Goal: Contribute content

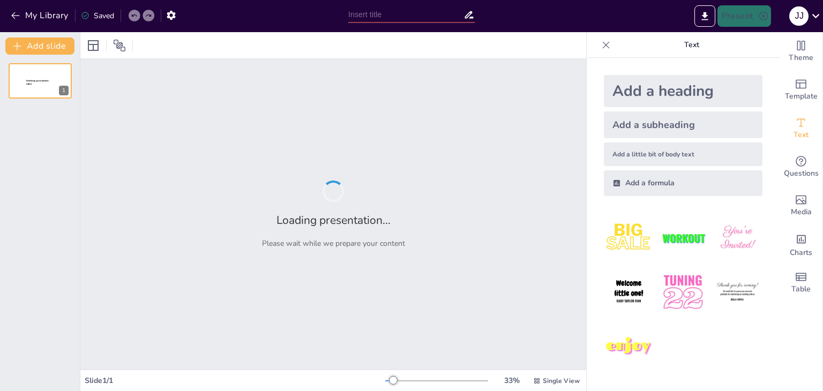
type input "IoT-Enabled Environmental Monitoring: Design and Implementation of a Smart Weat…"
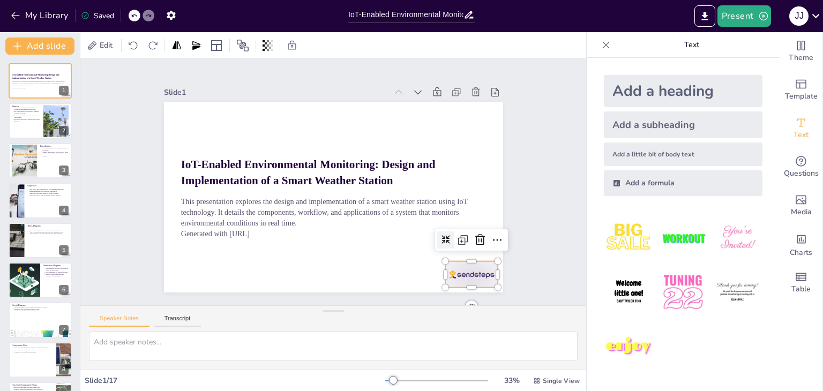
click at [477, 283] on div at bounding box center [449, 301] width 57 height 37
click at [461, 275] on icon at bounding box center [455, 281] width 12 height 13
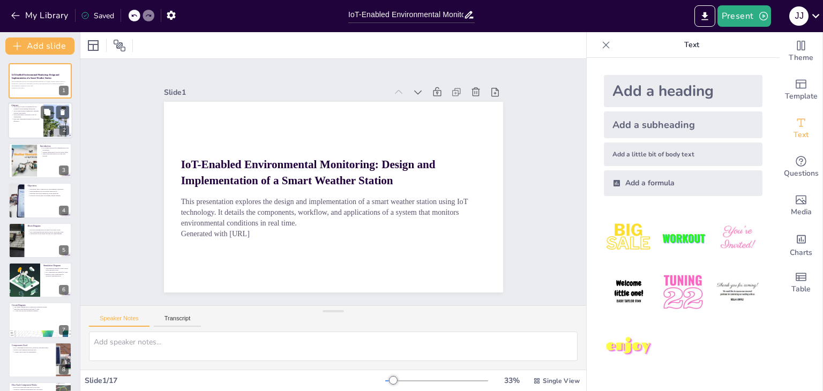
click at [25, 122] on p "Real-time visualization enhances monitoring efficiency." at bounding box center [26, 120] width 27 height 4
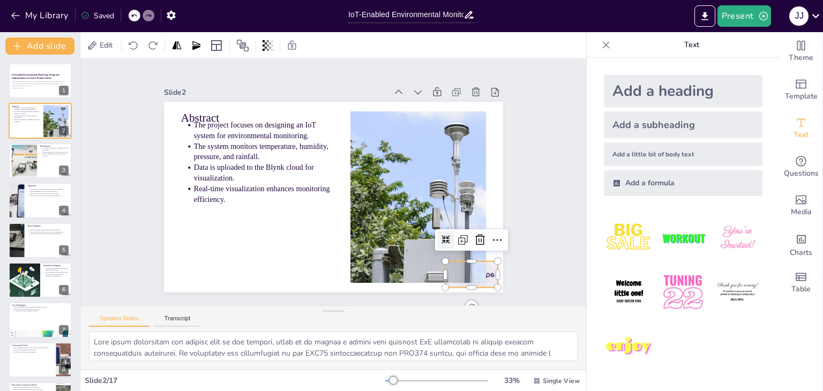
click at [478, 283] on div at bounding box center [449, 301] width 57 height 37
click at [474, 248] on icon at bounding box center [473, 255] width 14 height 14
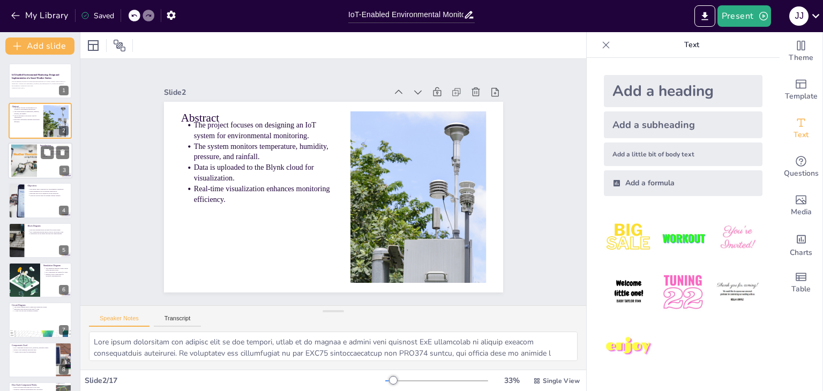
click at [42, 170] on div at bounding box center [40, 161] width 64 height 36
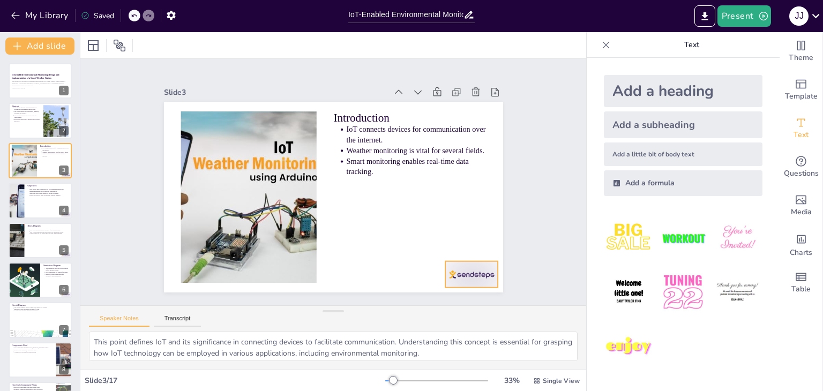
click at [436, 307] on div at bounding box center [406, 331] width 59 height 49
click at [480, 102] on icon at bounding box center [484, 107] width 9 height 10
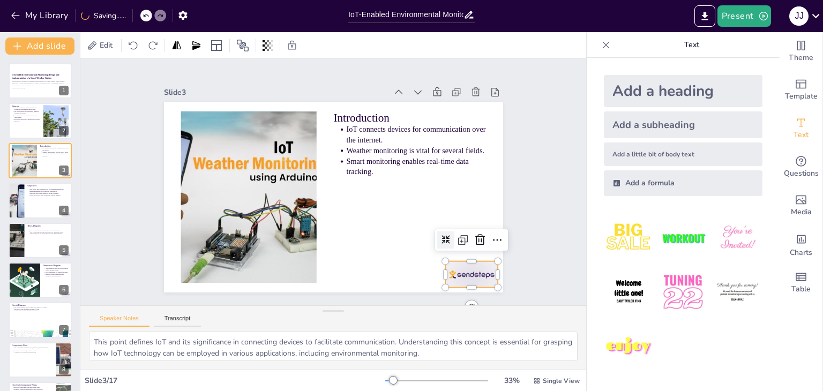
drag, startPoint x: 459, startPoint y: 276, endPoint x: 444, endPoint y: 264, distance: 19.1
click at [459, 276] on div at bounding box center [462, 289] width 56 height 32
click at [332, 332] on icon at bounding box center [324, 340] width 16 height 16
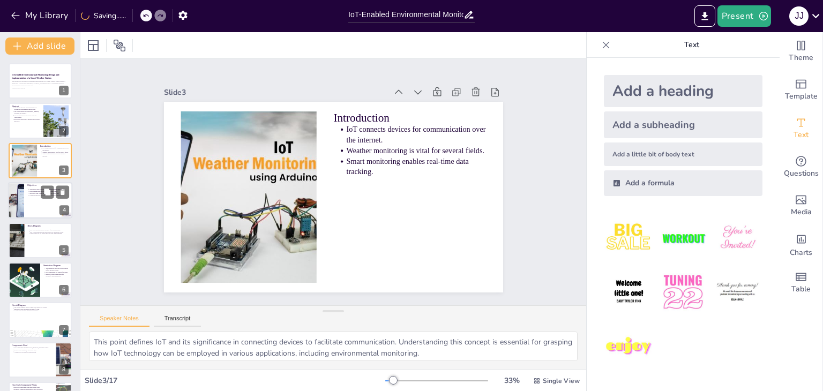
click at [20, 206] on div at bounding box center [16, 200] width 55 height 36
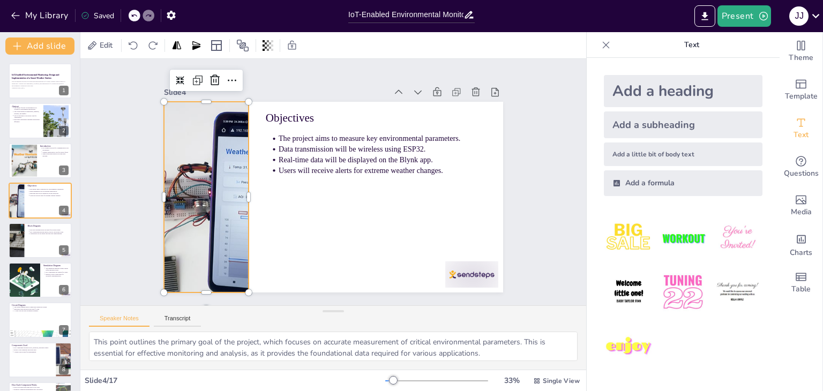
click at [199, 219] on div at bounding box center [205, 184] width 304 height 220
click at [199, 219] on div at bounding box center [205, 171] width 319 height 246
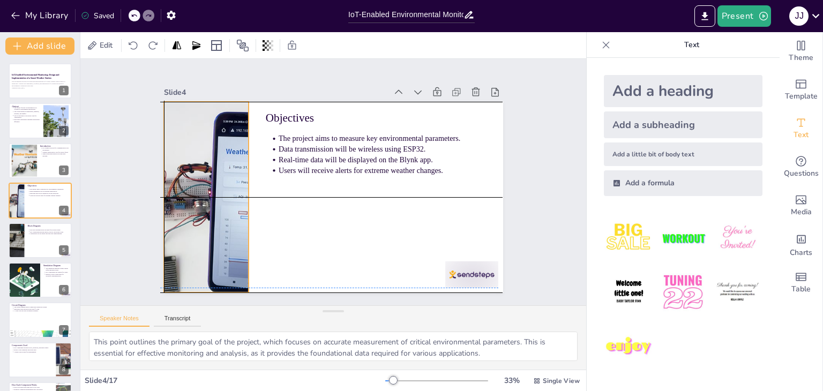
click at [197, 220] on div at bounding box center [205, 184] width 304 height 220
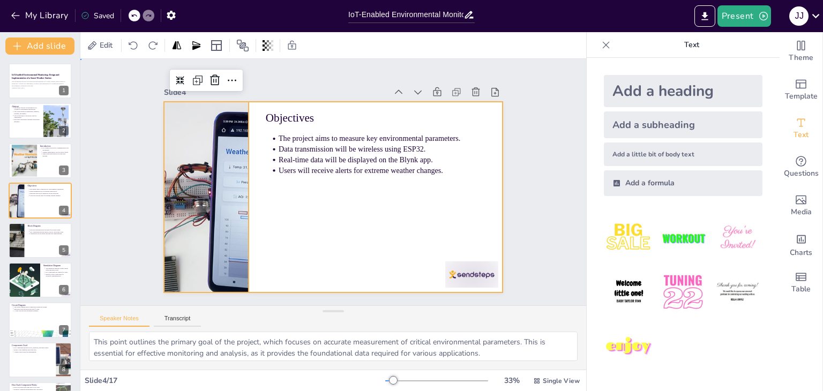
click at [292, 250] on div at bounding box center [332, 197] width 358 height 225
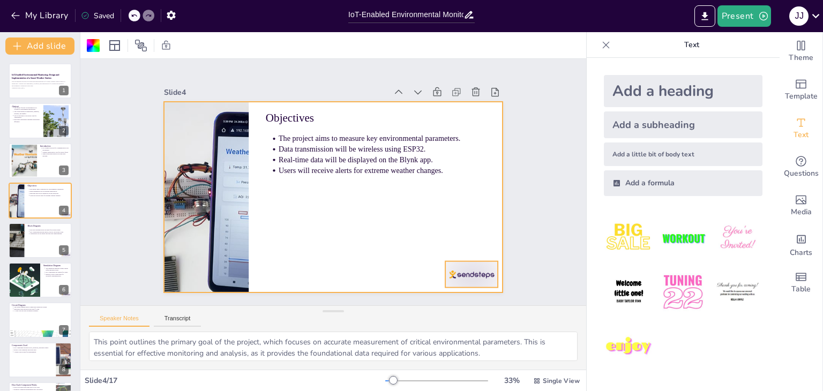
drag, startPoint x: 462, startPoint y: 276, endPoint x: 440, endPoint y: 271, distance: 22.5
click at [461, 276] on div at bounding box center [462, 289] width 56 height 32
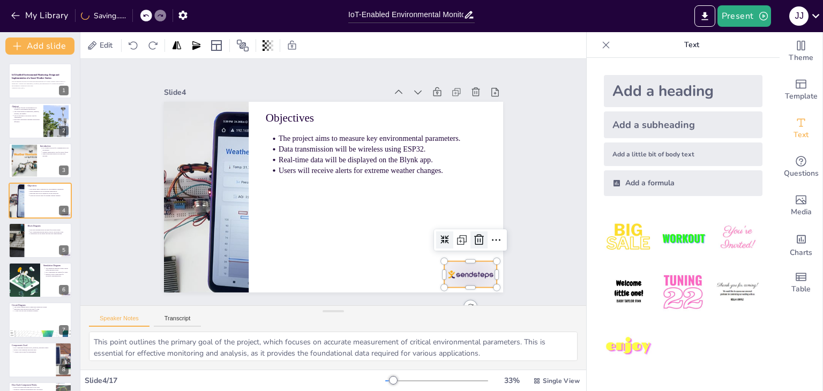
click at [470, 249] on icon at bounding box center [472, 254] width 11 height 11
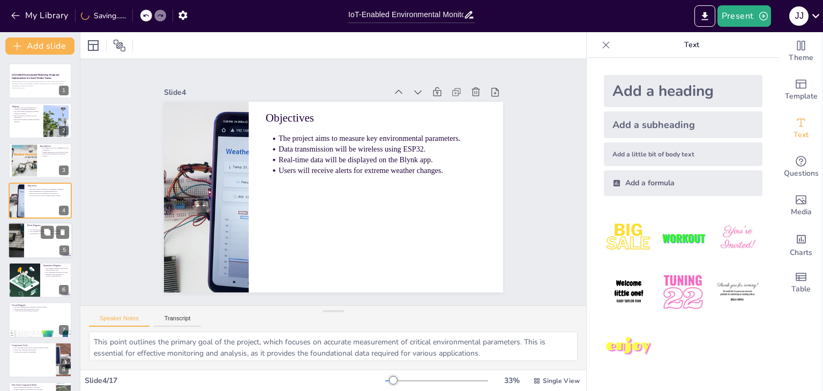
click at [27, 239] on div at bounding box center [40, 240] width 64 height 36
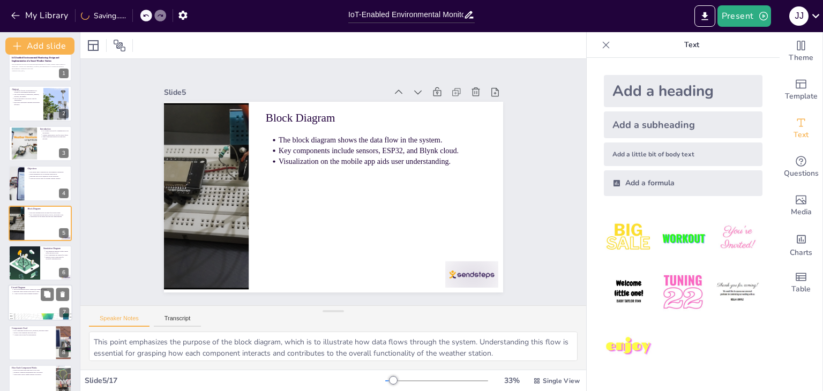
click at [27, 294] on p "A clear overview aids in guiding assembly." at bounding box center [41, 294] width 56 height 2
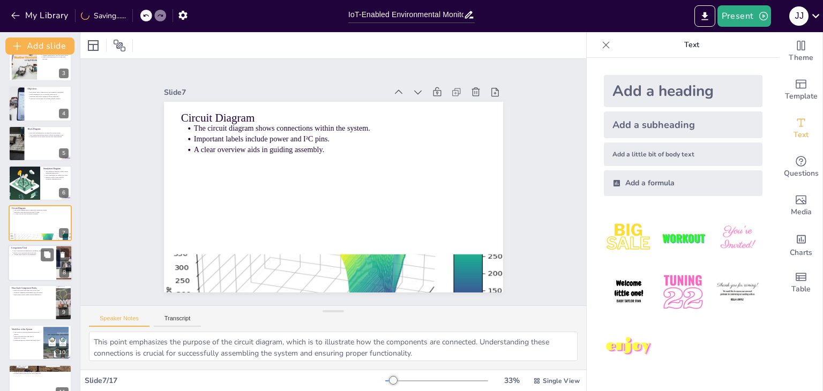
click at [24, 277] on div at bounding box center [40, 263] width 64 height 36
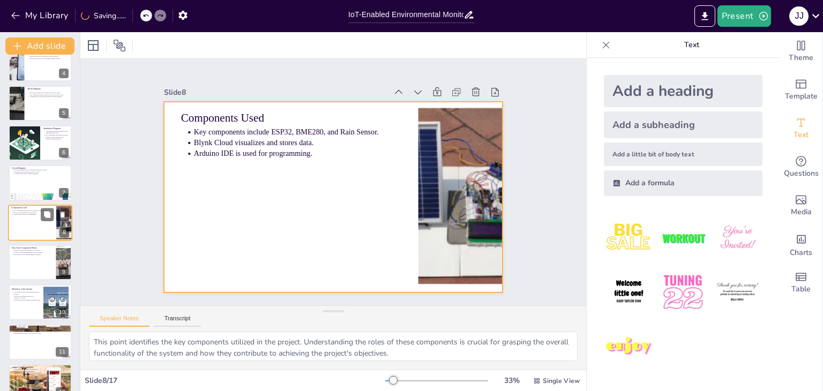
click at [11, 228] on div at bounding box center [40, 223] width 64 height 36
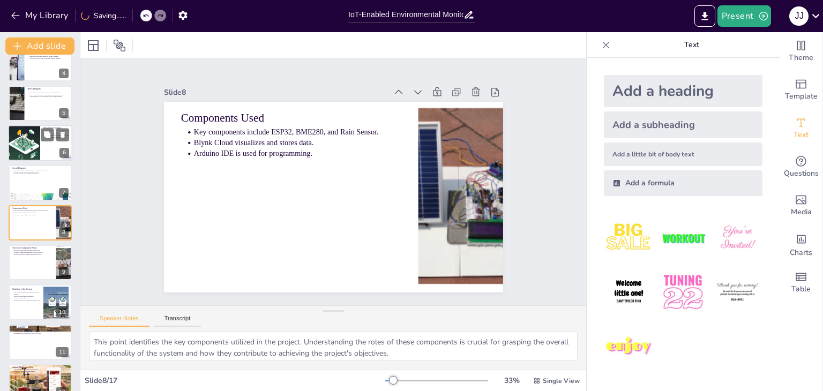
click at [30, 171] on p "Important labels include power and I²C pins." at bounding box center [41, 172] width 55 height 2
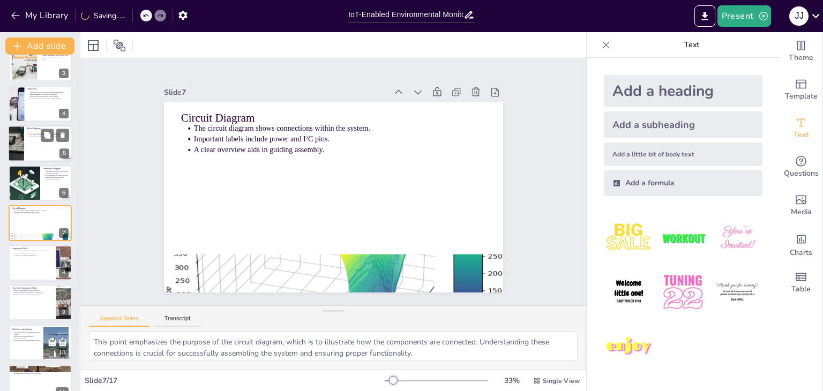
click at [32, 138] on div "The block diagram shows the data flow in the system. Key components include sen…" at bounding box center [48, 134] width 42 height 9
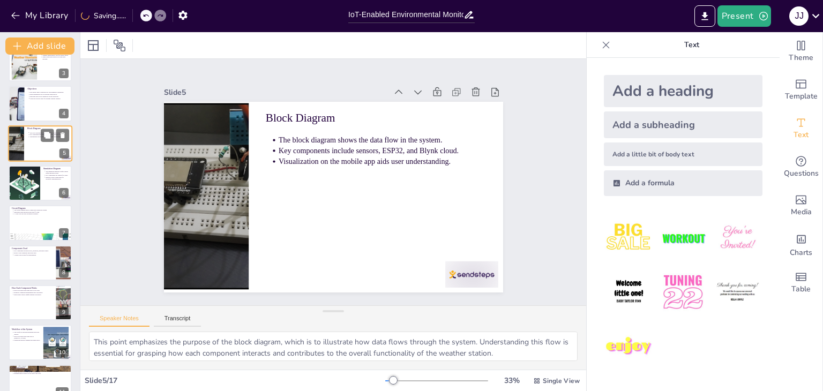
scroll to position [17, 0]
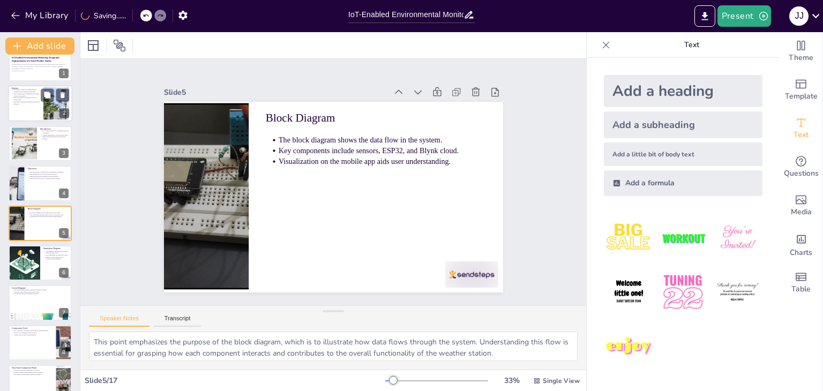
click at [35, 112] on div at bounding box center [40, 104] width 64 height 36
type textarea "This point highlights the primary goal of the project, which is to create a sys…"
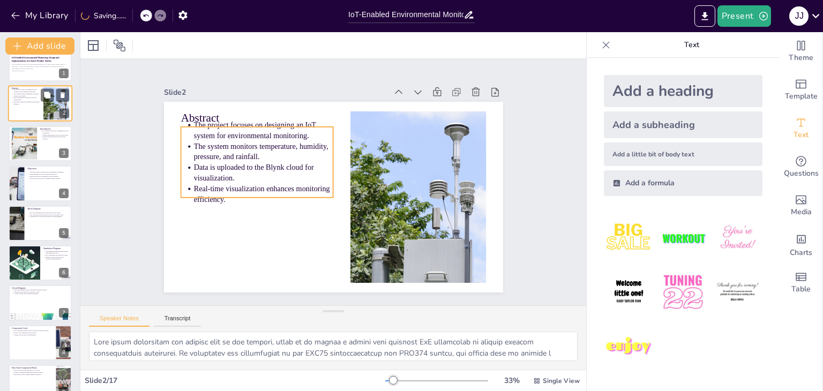
scroll to position [0, 0]
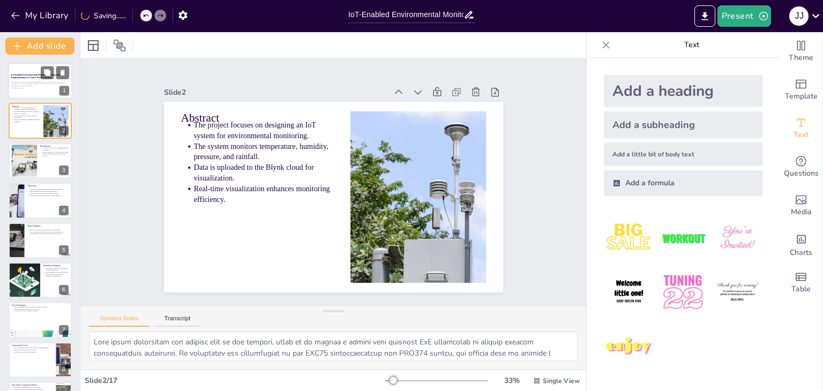
click at [39, 87] on p "Generated with [URL]" at bounding box center [40, 88] width 58 height 2
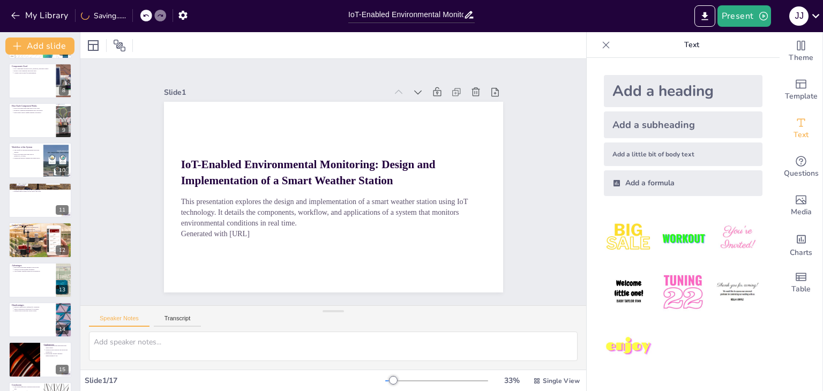
scroll to position [354, 0]
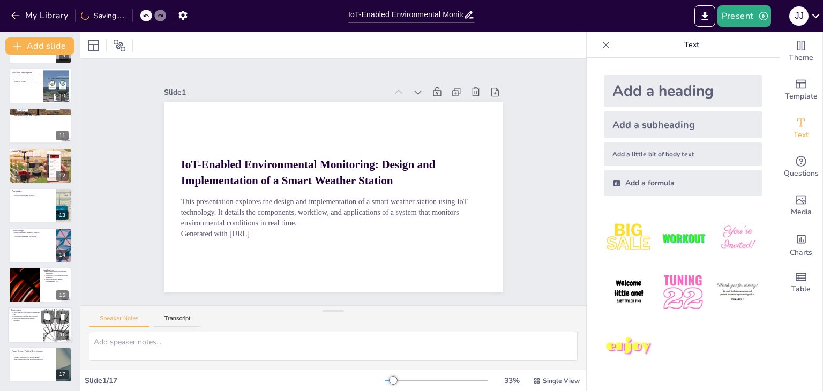
click at [13, 330] on div at bounding box center [40, 325] width 64 height 36
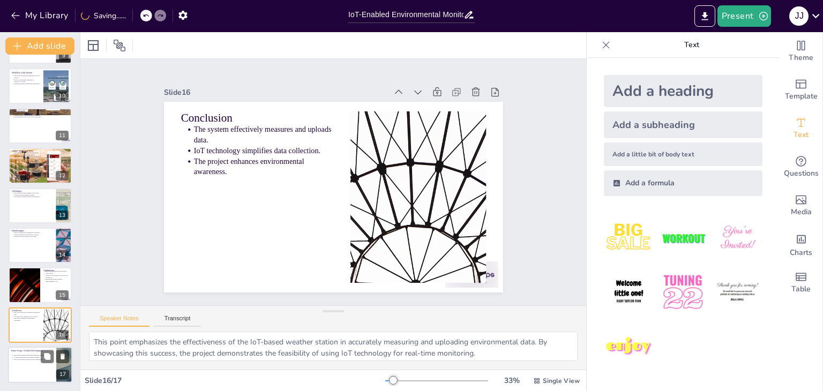
click at [13, 365] on div at bounding box center [40, 365] width 64 height 36
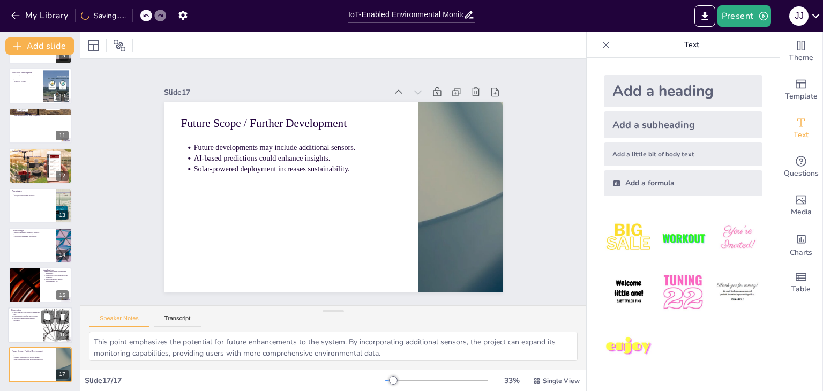
click at [18, 340] on div at bounding box center [40, 325] width 64 height 36
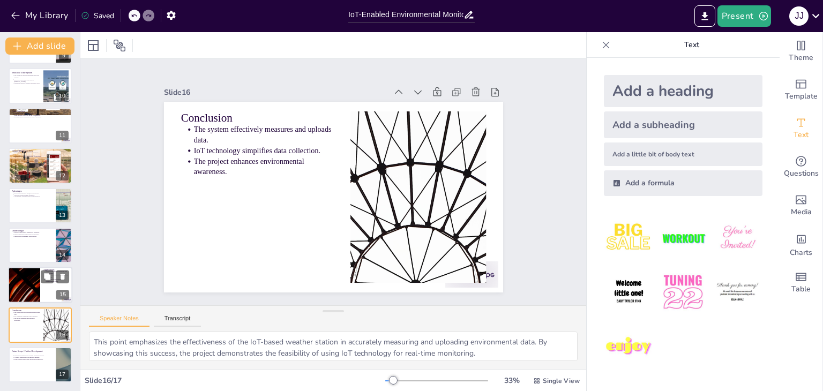
click at [28, 288] on div at bounding box center [24, 285] width 64 height 36
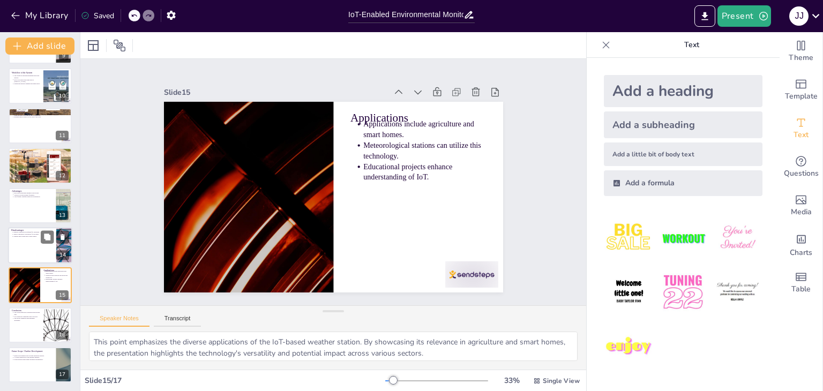
click at [26, 229] on p "Disadvantages" at bounding box center [32, 230] width 42 height 3
type textarea "This point emphasizes the limitation of requiring an internet connection for th…"
